Goal: Complete application form

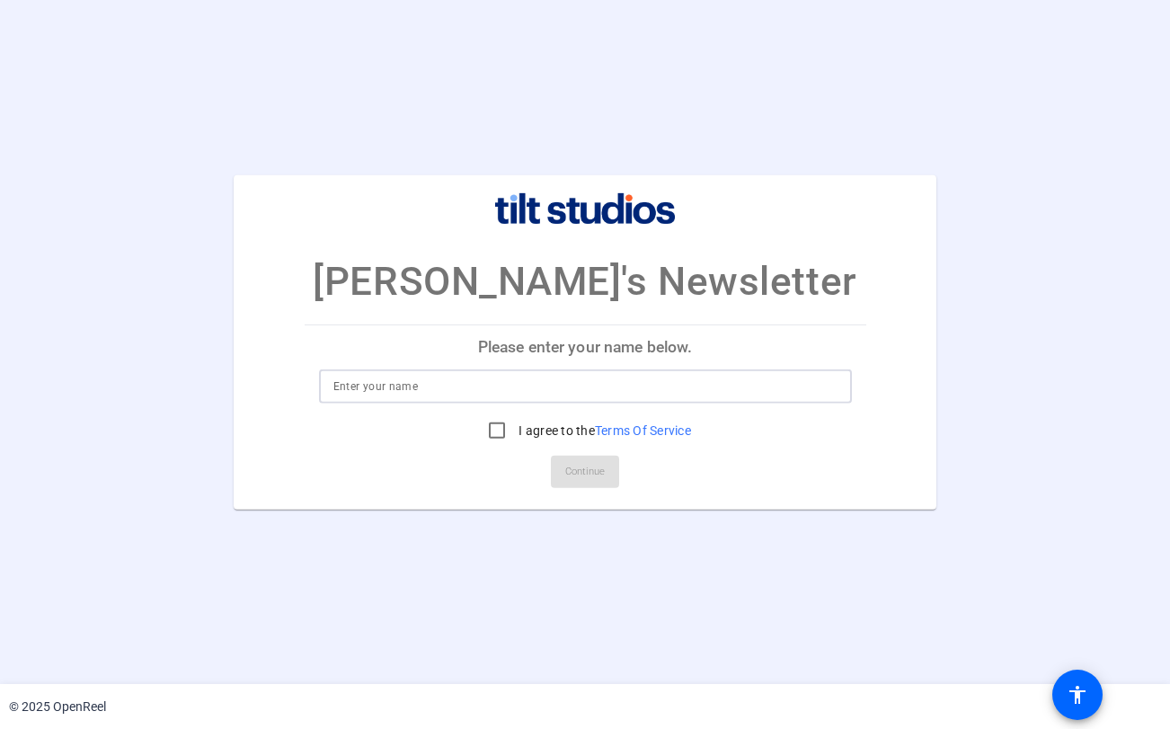
click at [485, 394] on input at bounding box center [585, 387] width 504 height 22
type input "Emily Yamamoto"
click at [490, 428] on input "I agree to the Terms Of Service" at bounding box center [497, 430] width 36 height 36
checkbox input "true"
click at [585, 472] on span "Continue" at bounding box center [585, 471] width 40 height 27
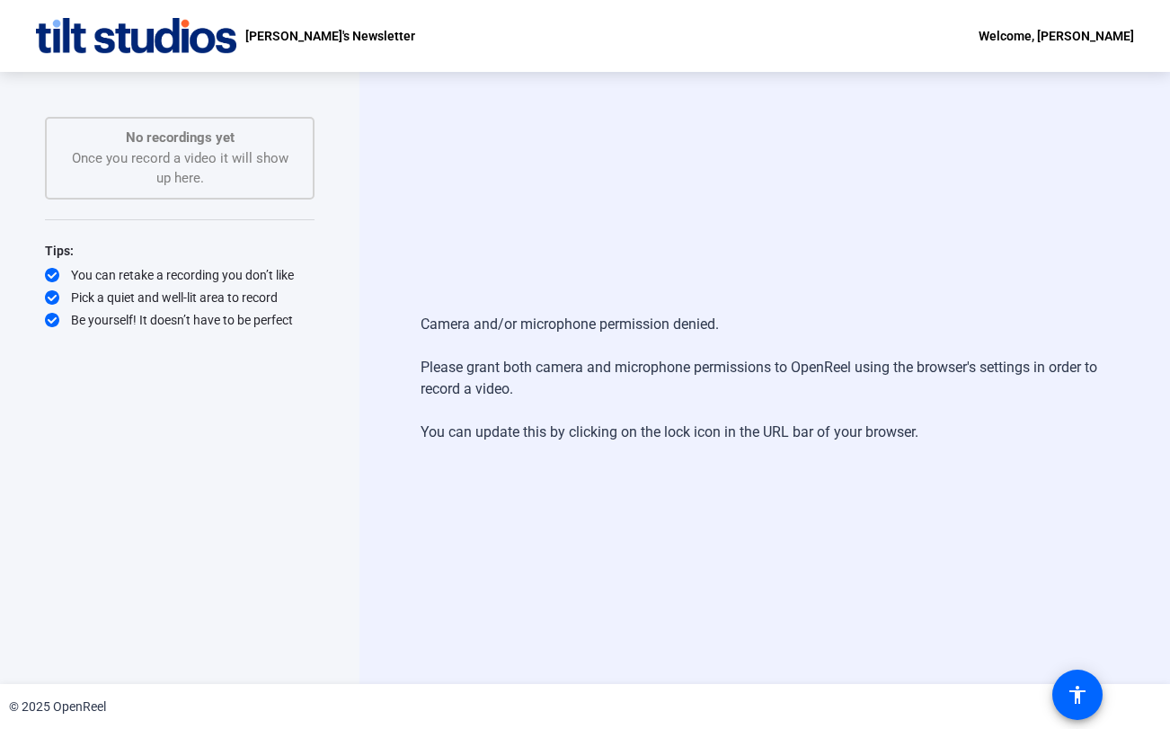
click at [177, 31] on img at bounding box center [136, 36] width 200 height 36
click at [46, 301] on icon at bounding box center [52, 297] width 14 height 14
click at [609, 260] on div "Camera and/or microphone permission denied. Please grant both camera and microp…" at bounding box center [764, 378] width 810 height 612
